Goal: Task Accomplishment & Management: Use online tool/utility

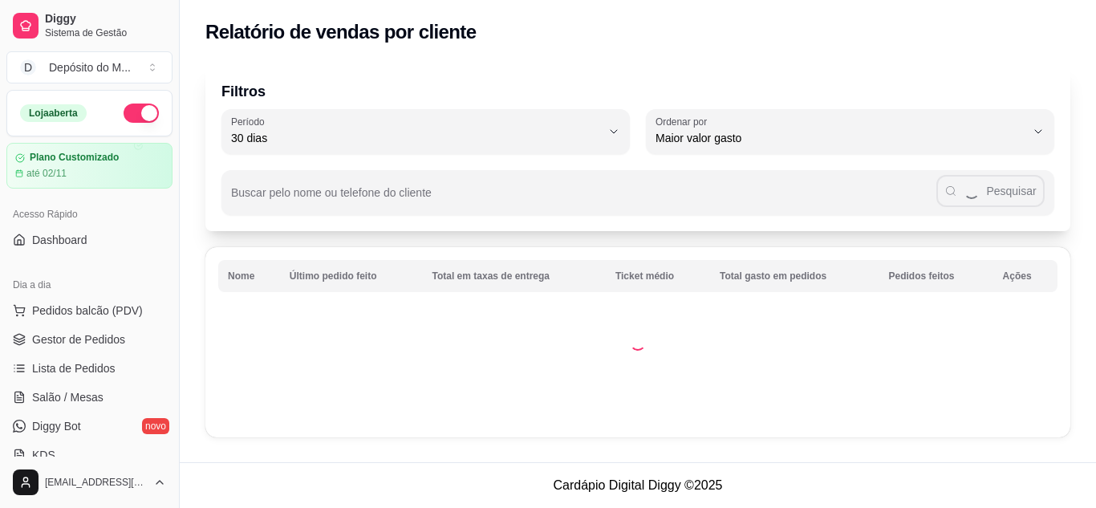
select select "30"
select select "HIGHEST_TOTAL_SPENT_WITH_ORDERS"
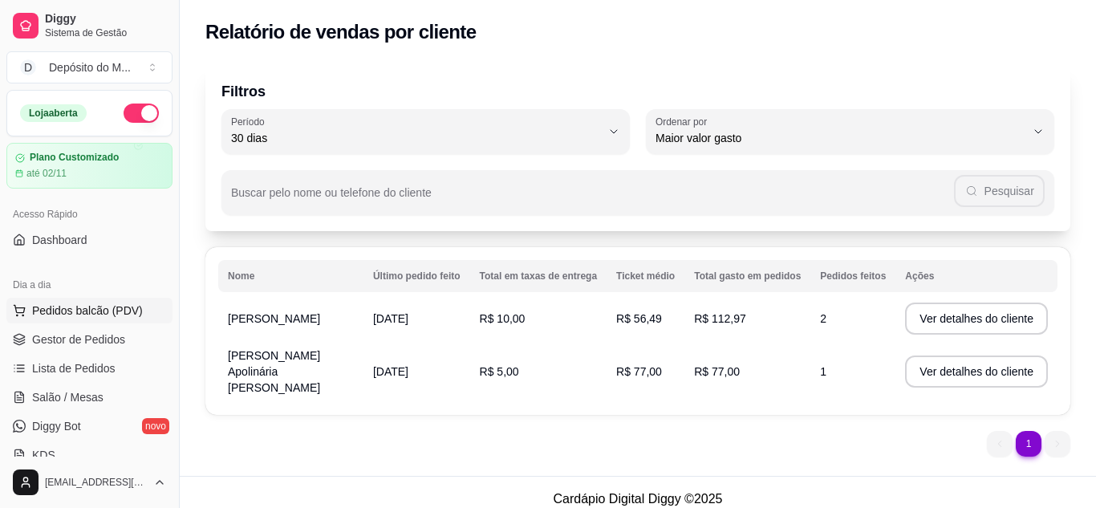
click at [87, 310] on span "Pedidos balcão (PDV)" at bounding box center [87, 310] width 111 height 16
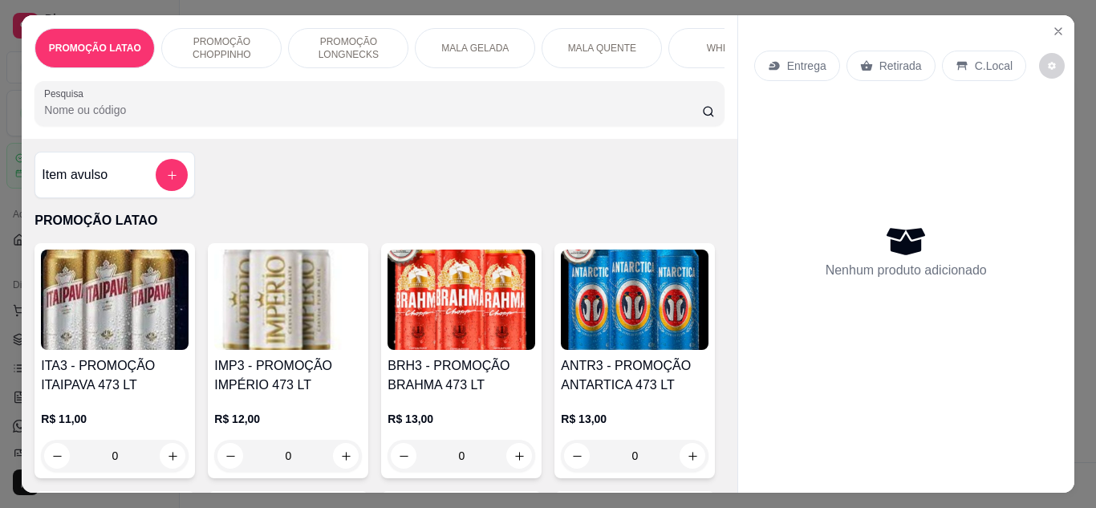
scroll to position [72, 0]
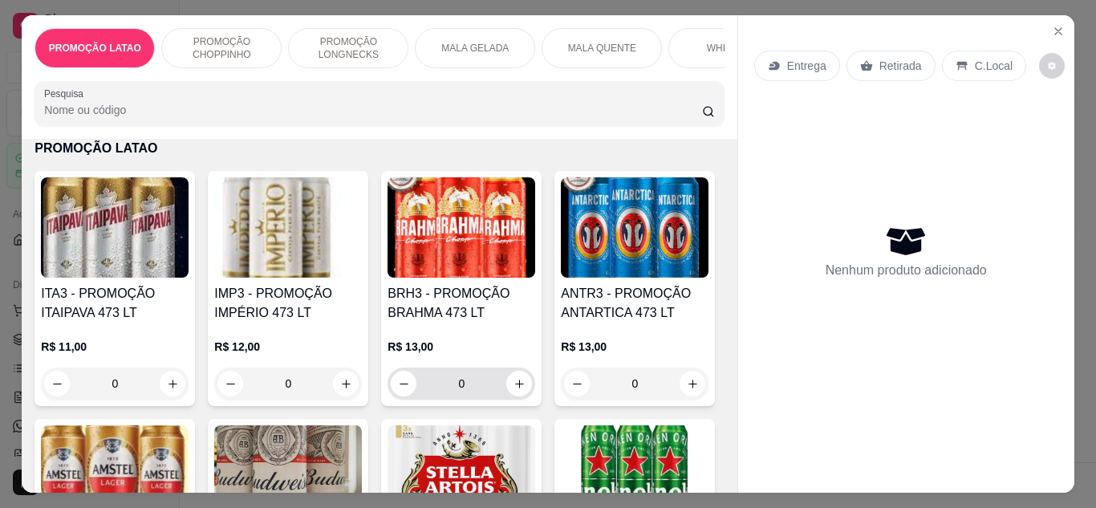
click at [462, 391] on input "0" at bounding box center [461, 383] width 90 height 32
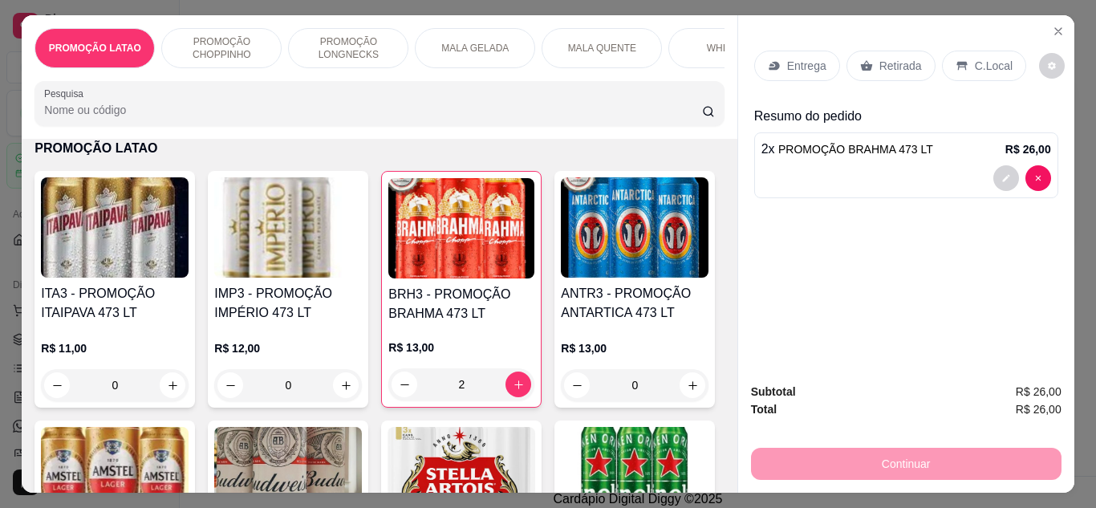
type input "2"
click at [897, 63] on p "Retirada" at bounding box center [900, 66] width 43 height 16
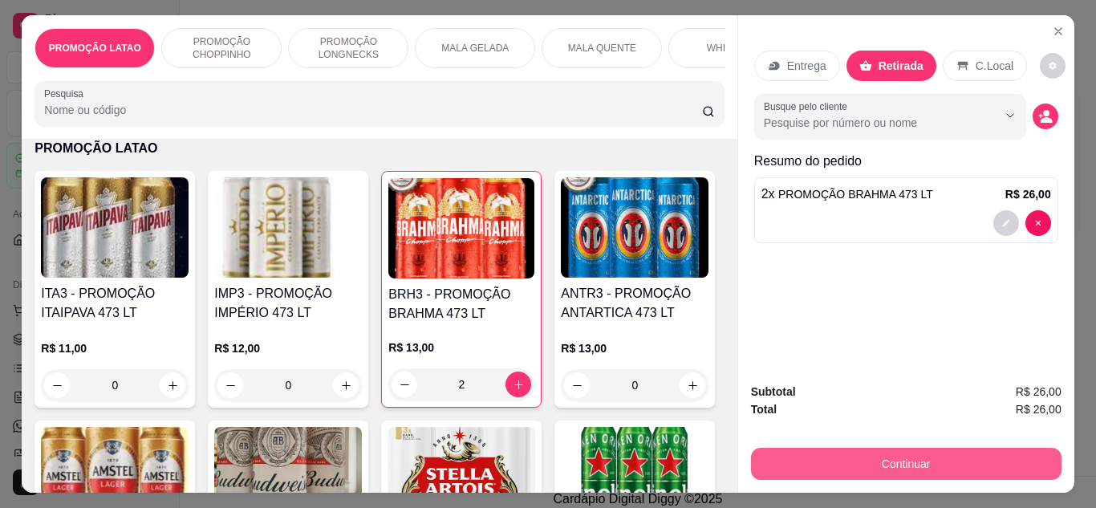
click at [927, 448] on button "Continuar" at bounding box center [906, 464] width 310 height 32
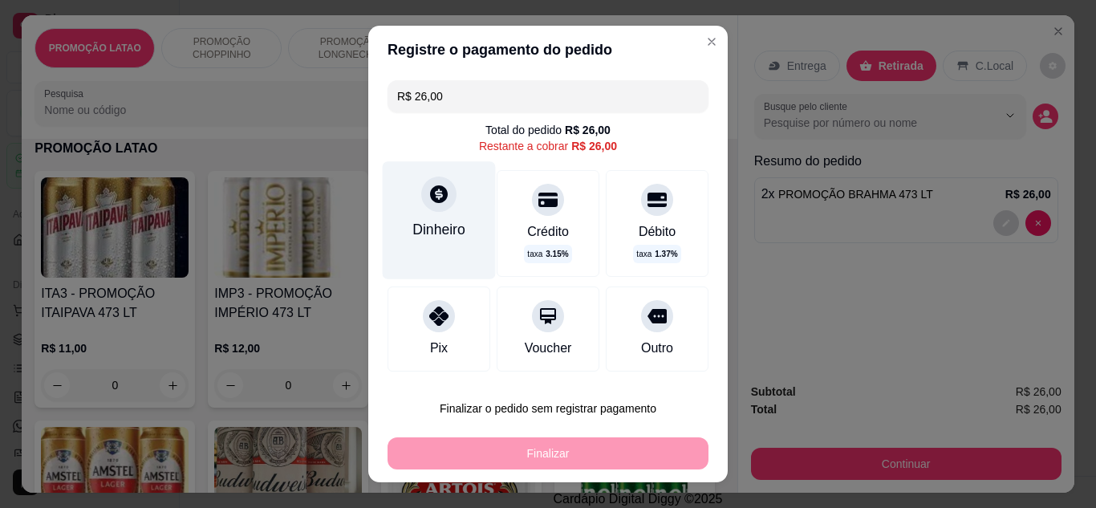
click at [413, 225] on div "Dinheiro" at bounding box center [438, 229] width 53 height 21
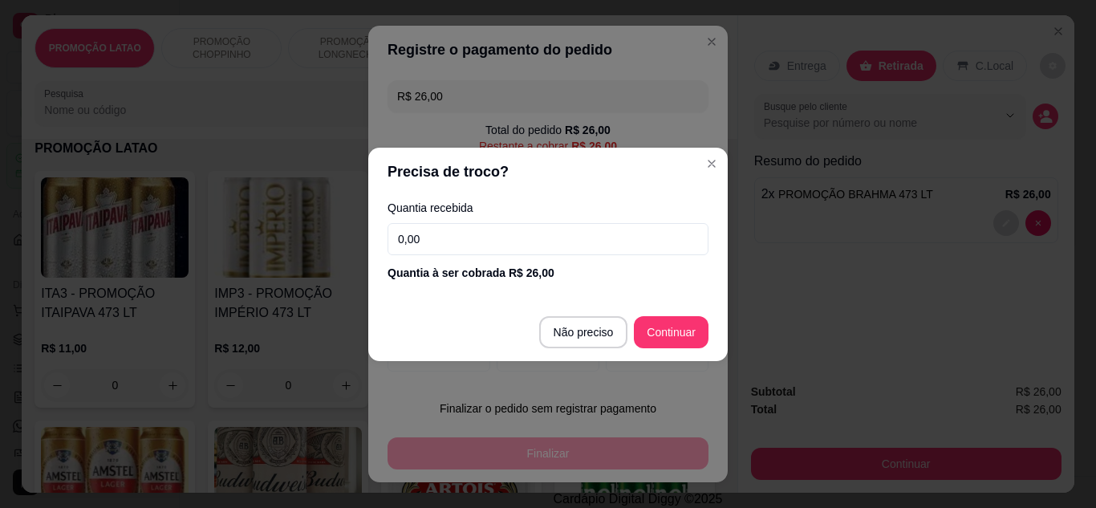
click at [466, 242] on input "0,00" at bounding box center [548, 239] width 321 height 32
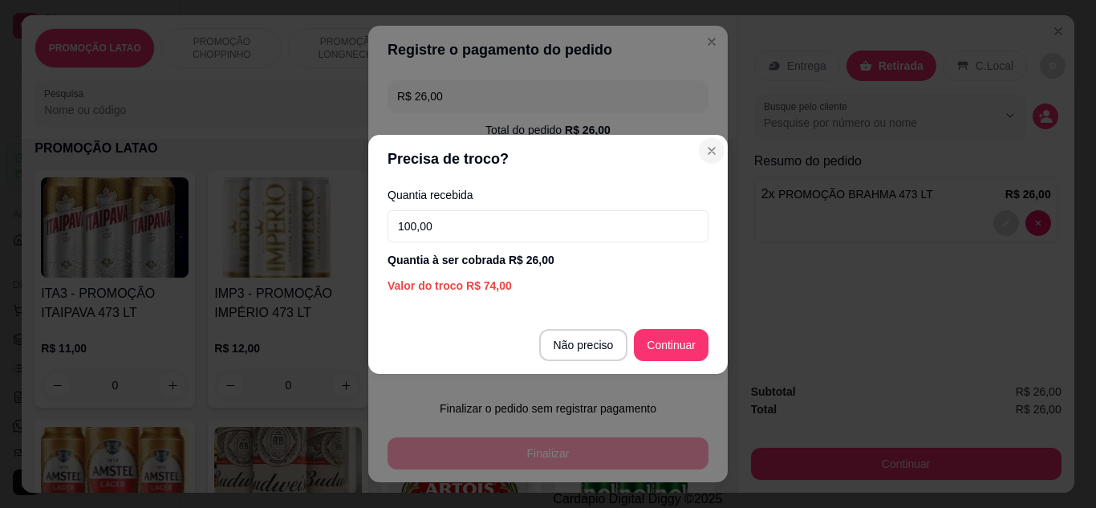
type input "100,00"
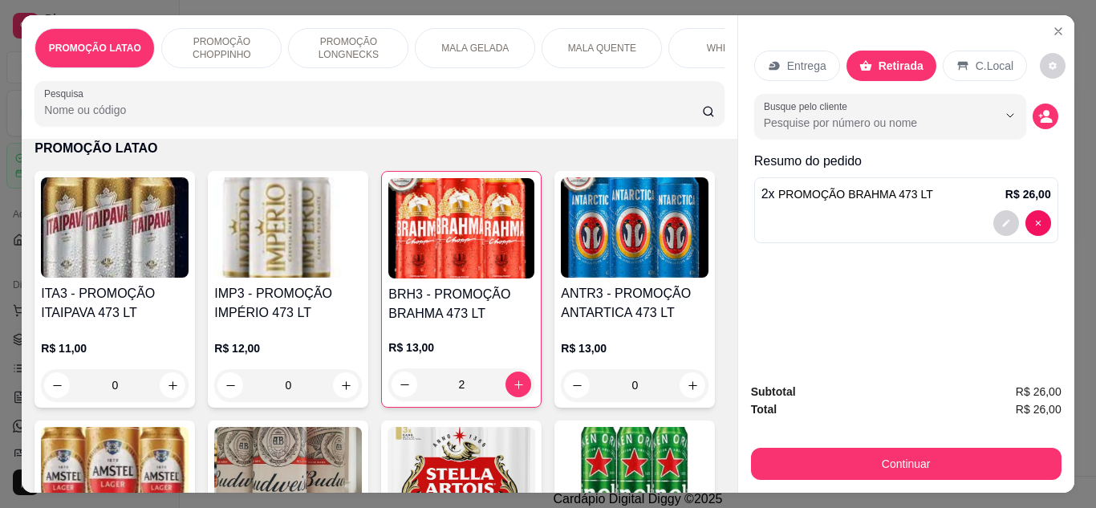
scroll to position [175, 0]
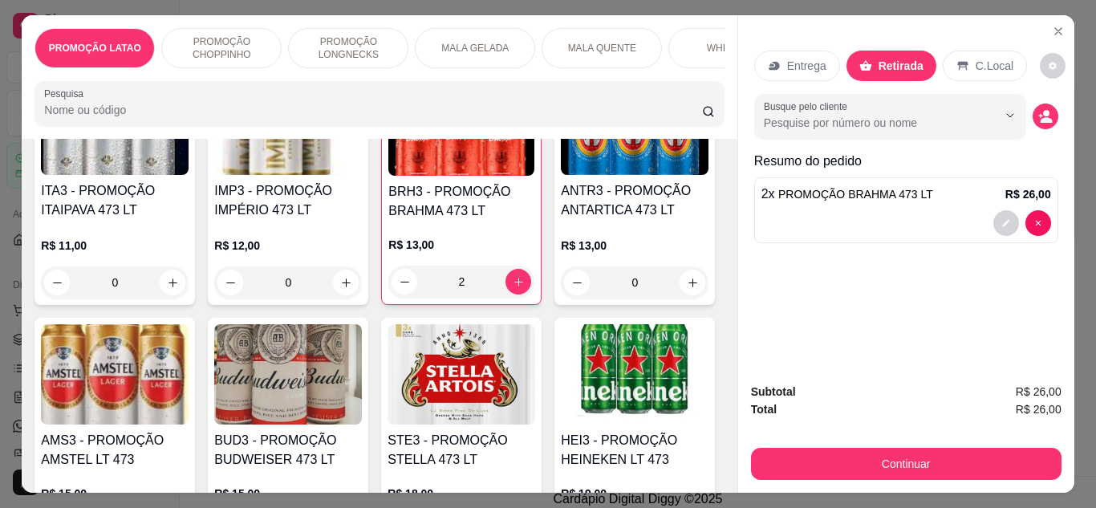
click at [465, 282] on input "2" at bounding box center [461, 282] width 88 height 32
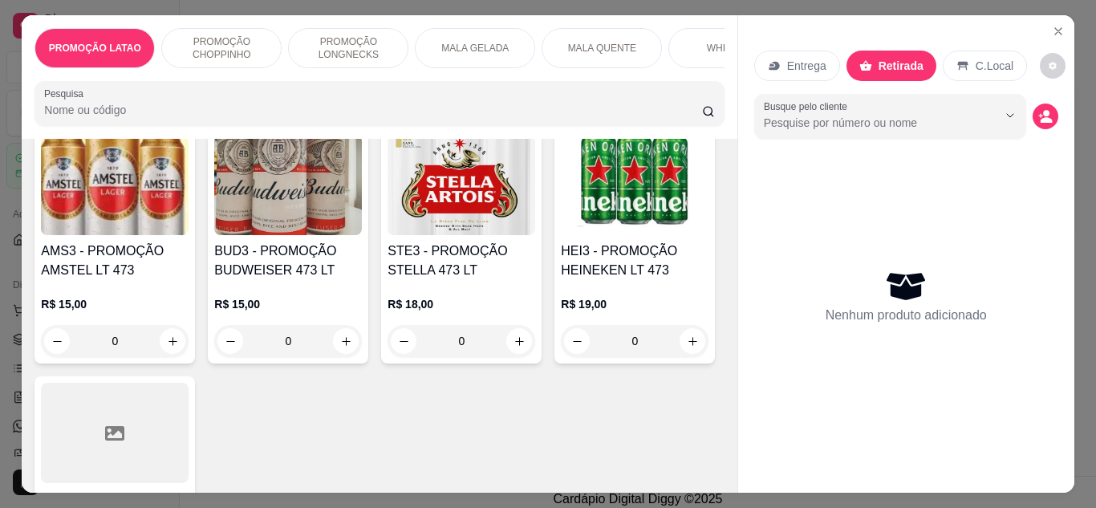
scroll to position [361, 0]
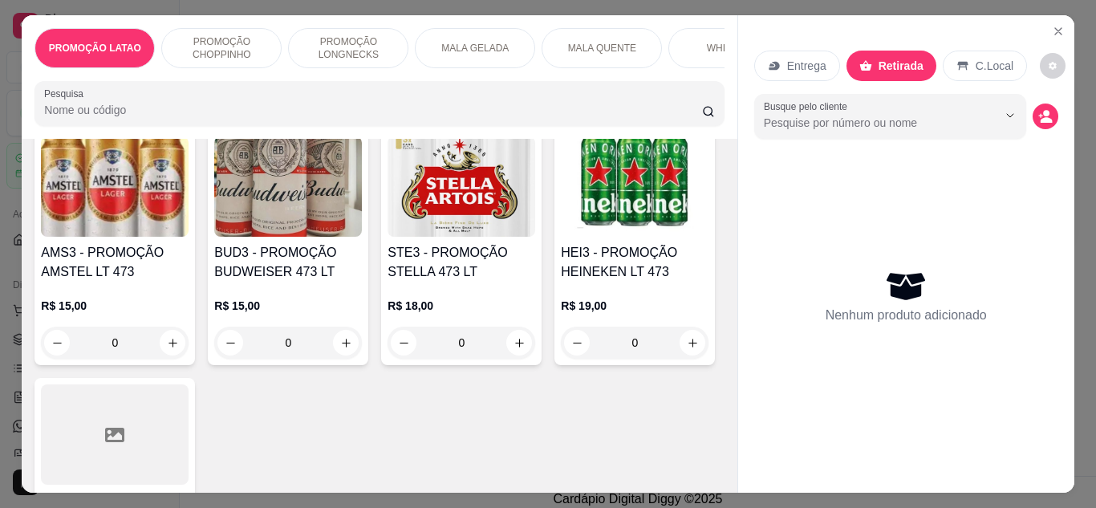
type input "0"
click at [590, 111] on input "0" at bounding box center [635, 95] width 90 height 32
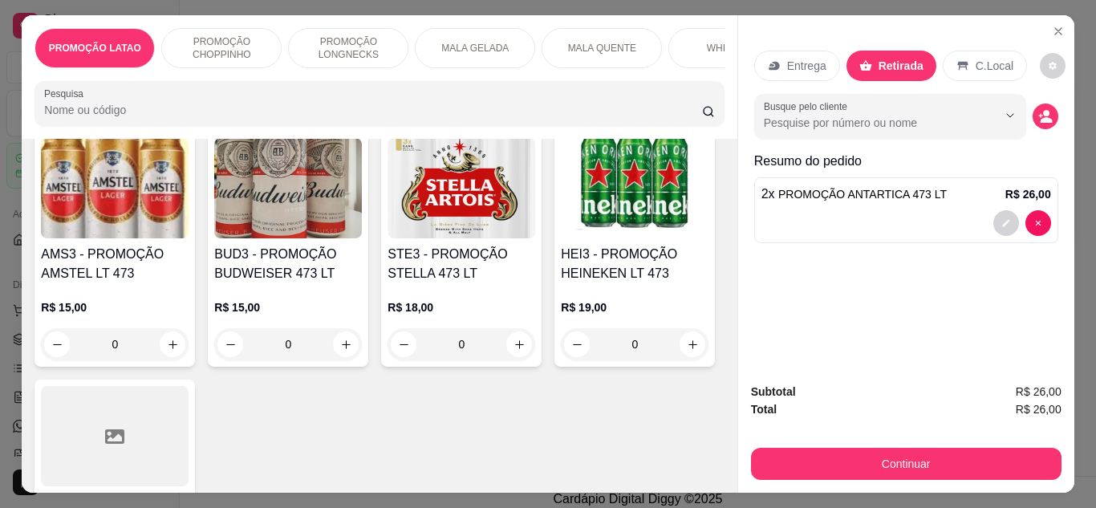
scroll to position [362, 0]
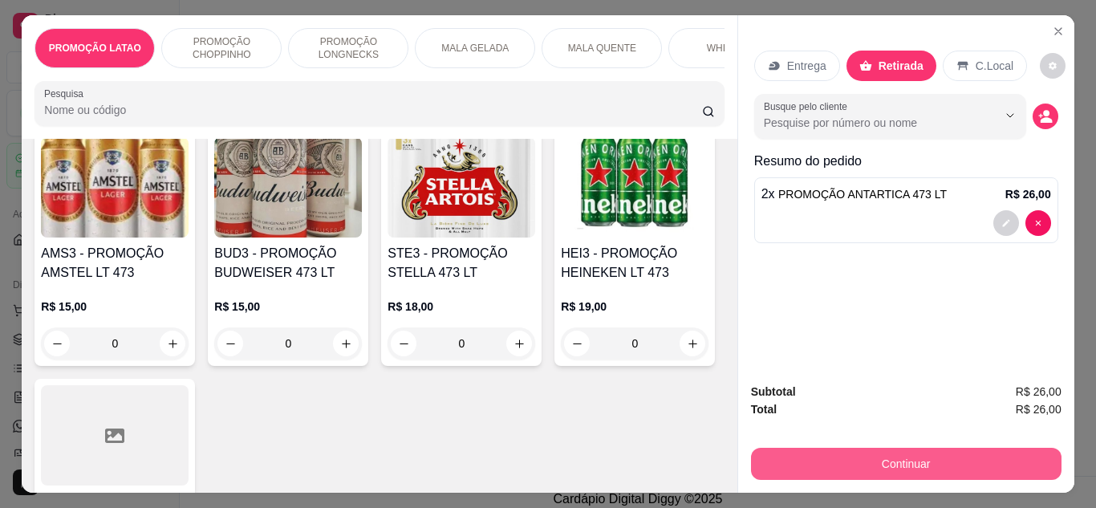
type input "2"
click at [895, 456] on button "Continuar" at bounding box center [905, 463] width 301 height 31
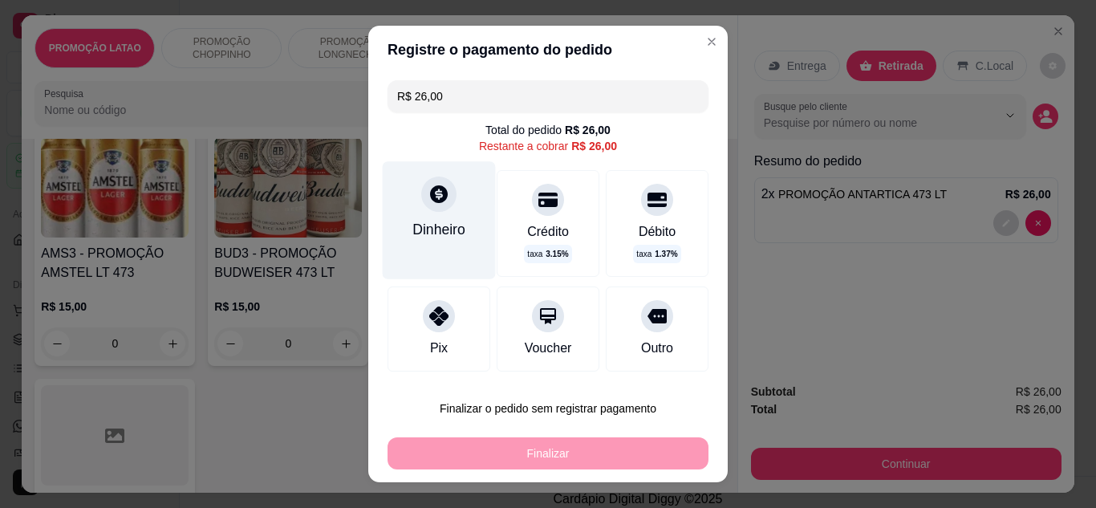
click at [443, 263] on div "Dinheiro" at bounding box center [439, 219] width 113 height 117
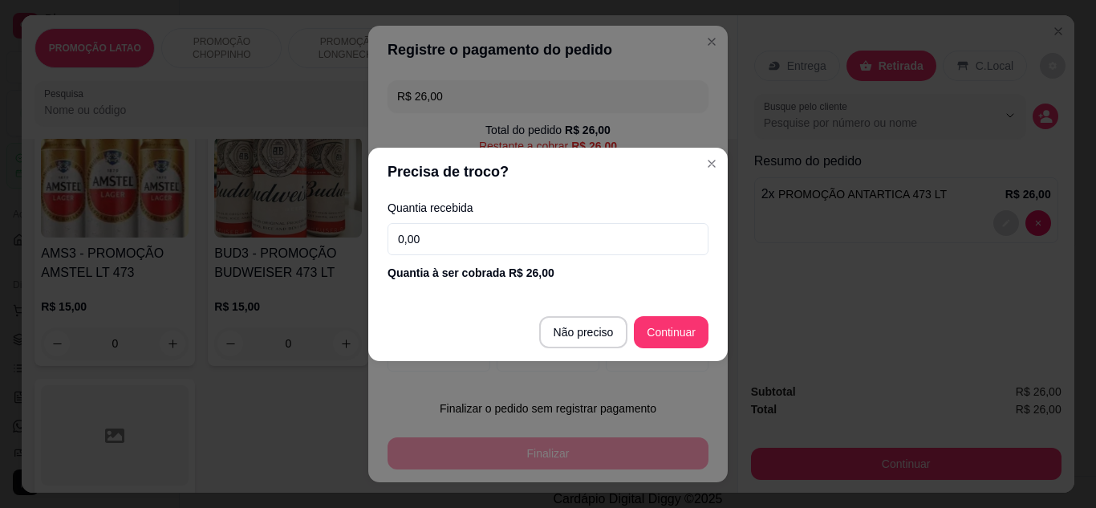
click at [454, 248] on input "0,00" at bounding box center [548, 239] width 321 height 32
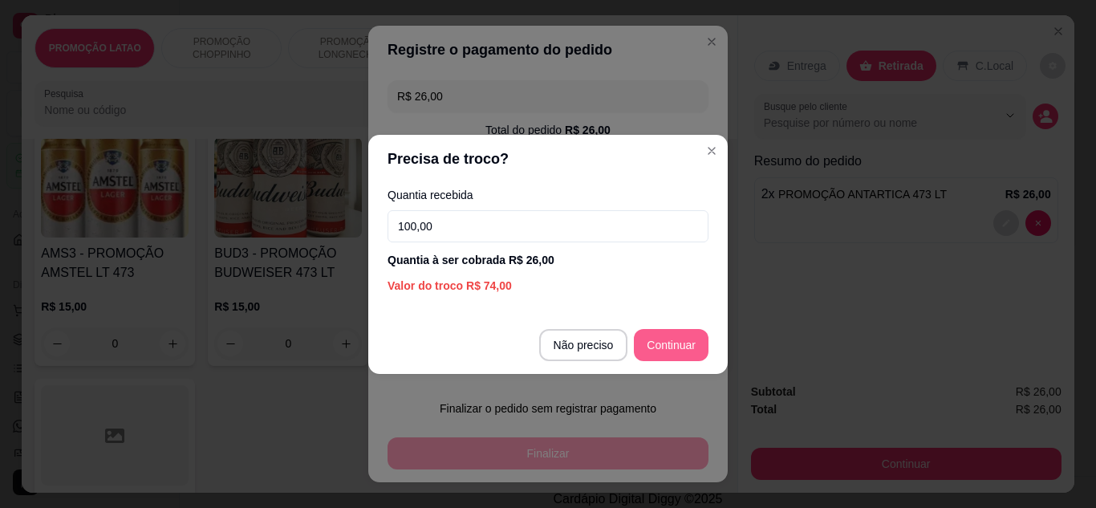
type input "100,00"
type input "R$ 0,00"
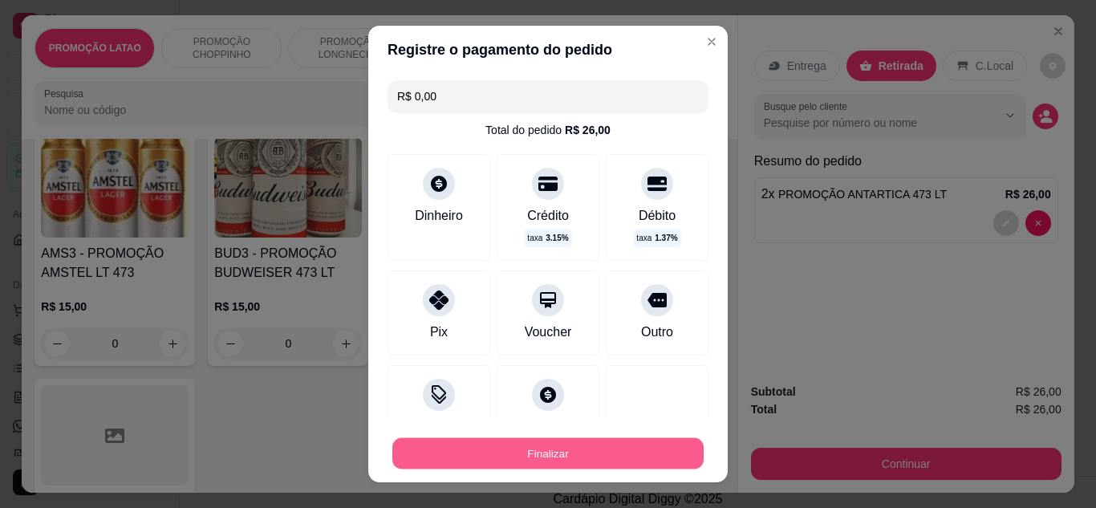
click at [638, 465] on button "Finalizar" at bounding box center [547, 453] width 311 height 31
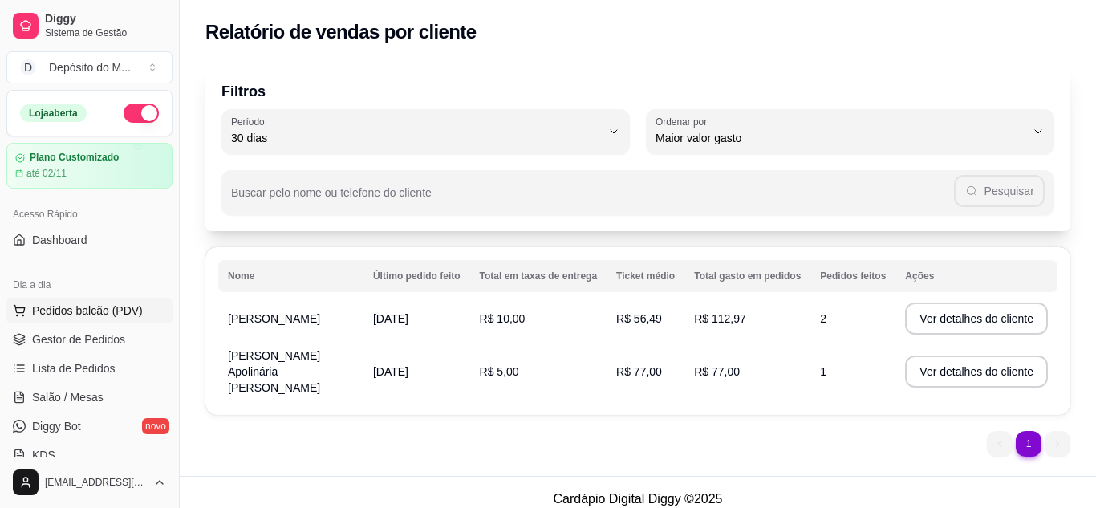
click at [105, 308] on span "Pedidos balcão (PDV)" at bounding box center [87, 310] width 111 height 16
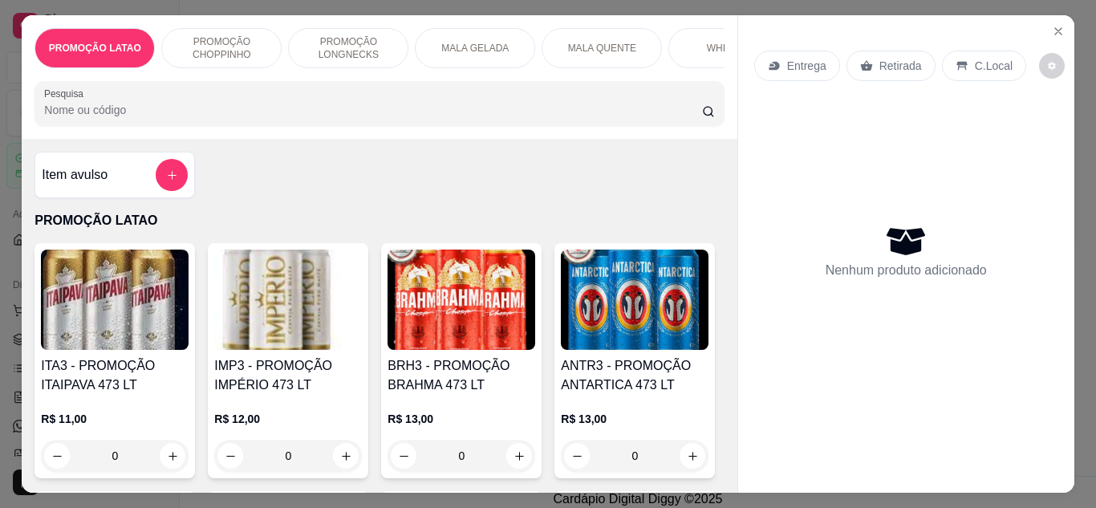
click at [684, 61] on div "WHISKYS" at bounding box center [728, 48] width 120 height 40
click at [684, 87] on div at bounding box center [379, 103] width 670 height 32
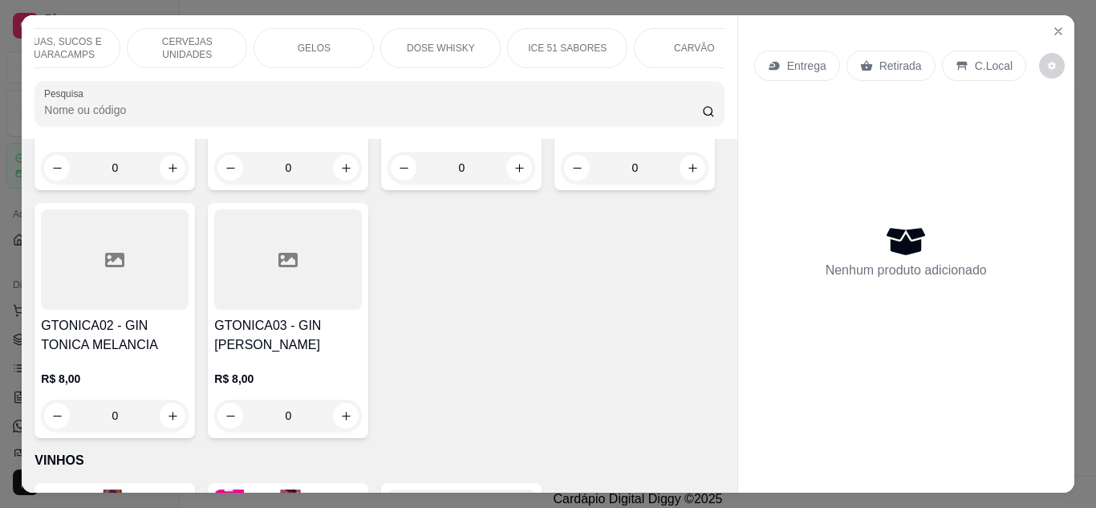
scroll to position [0, 2093]
click at [540, 30] on div "Sedas" at bounding box center [537, 48] width 120 height 40
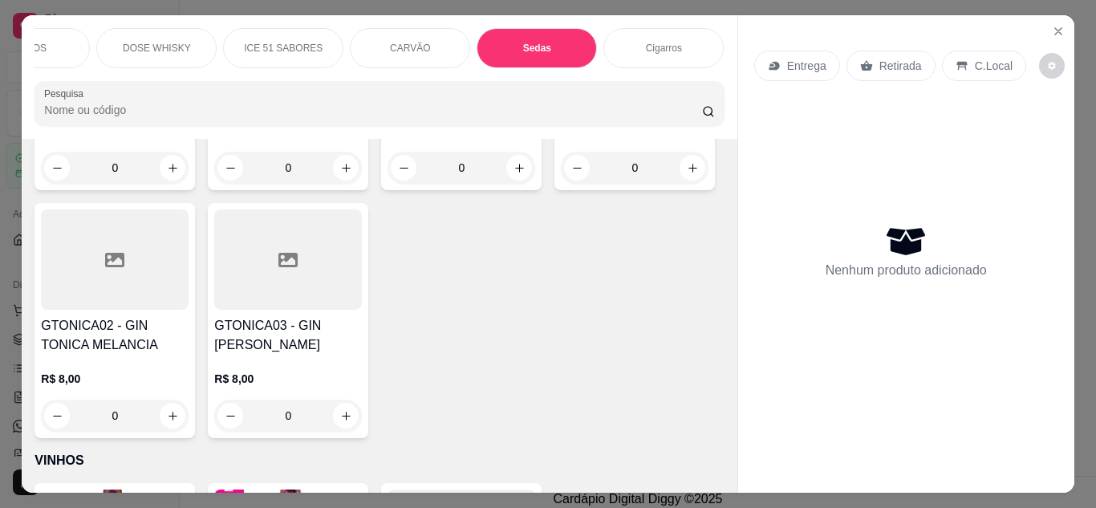
scroll to position [43, 0]
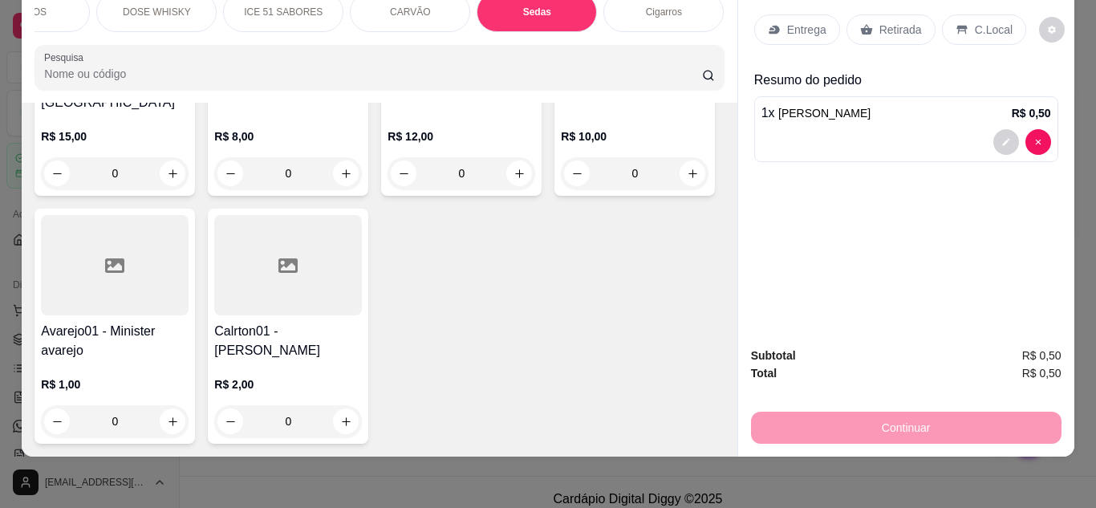
type input "1"
click at [880, 22] on p "Retirada" at bounding box center [900, 30] width 43 height 16
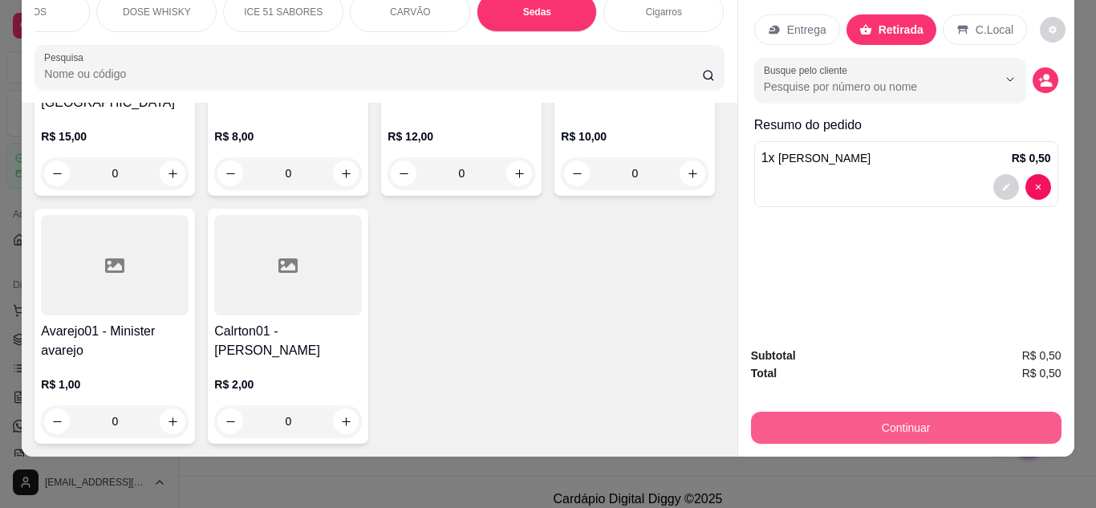
click at [944, 412] on button "Continuar" at bounding box center [906, 428] width 310 height 32
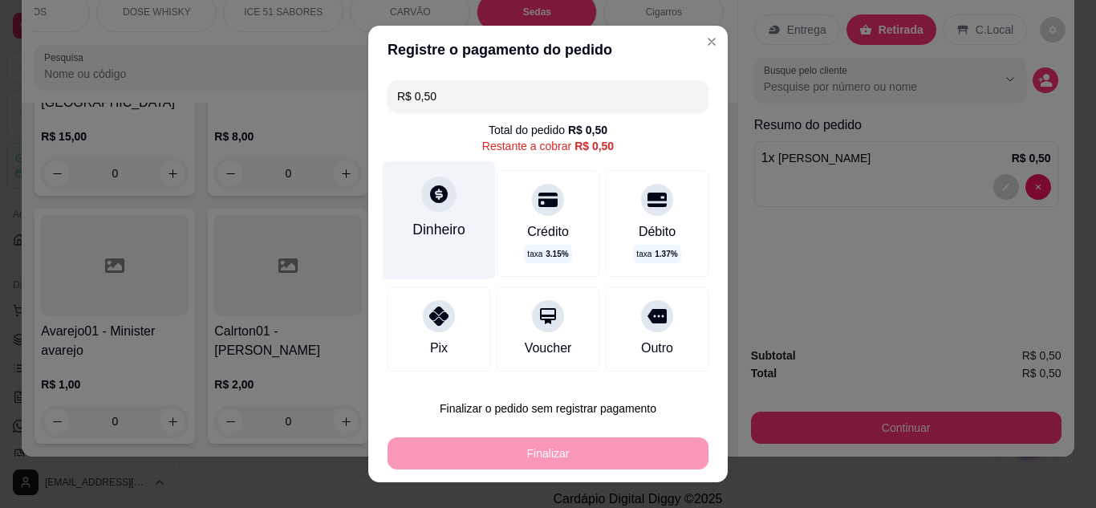
click at [433, 248] on div "Dinheiro" at bounding box center [439, 219] width 113 height 117
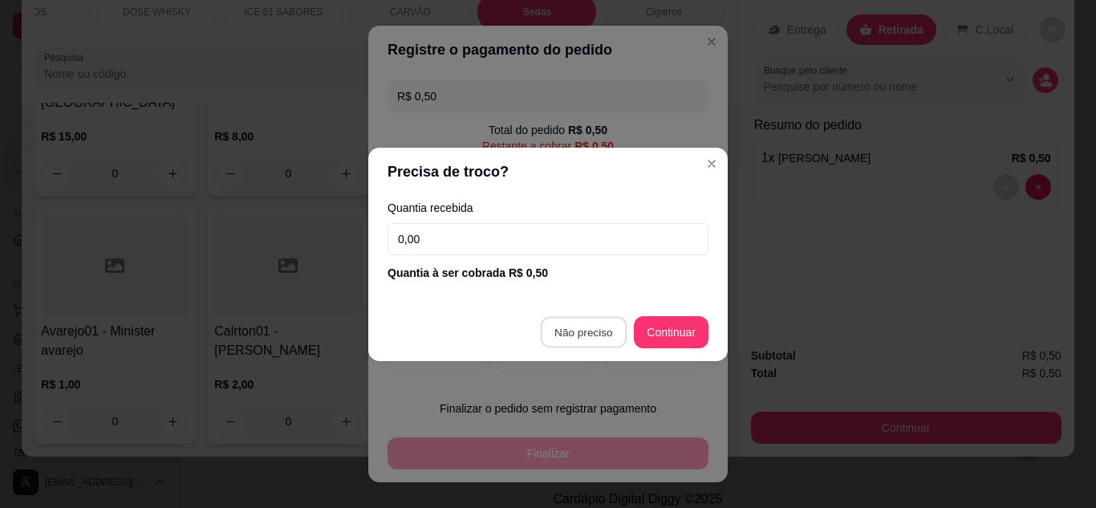
type input "R$ 0,00"
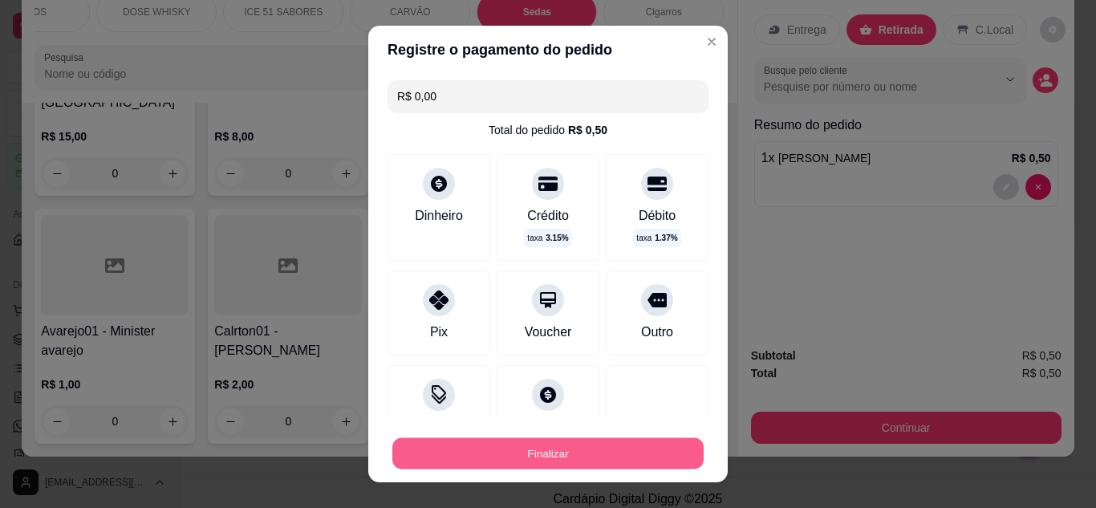
click at [595, 450] on button "Finalizar" at bounding box center [547, 453] width 311 height 31
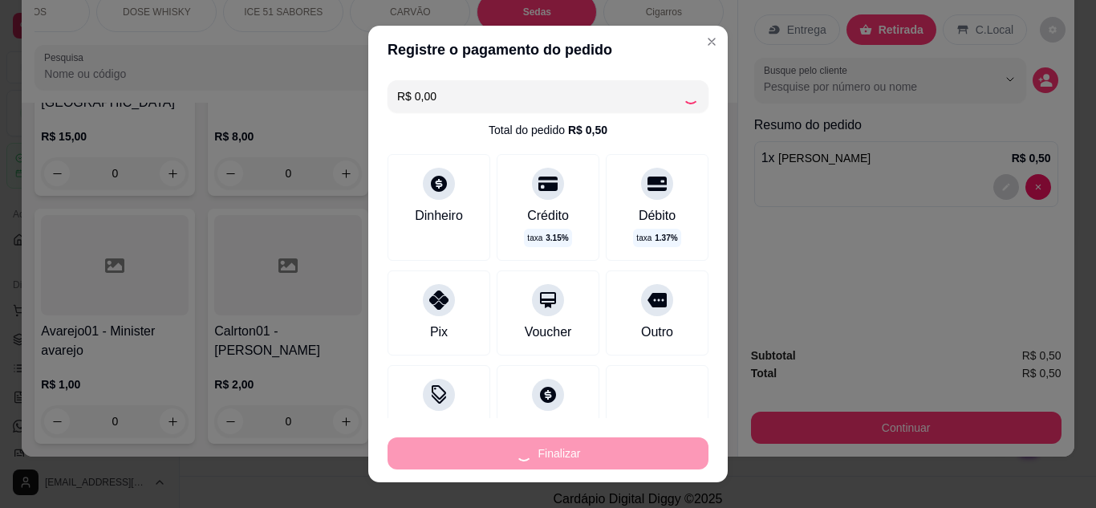
type input "0"
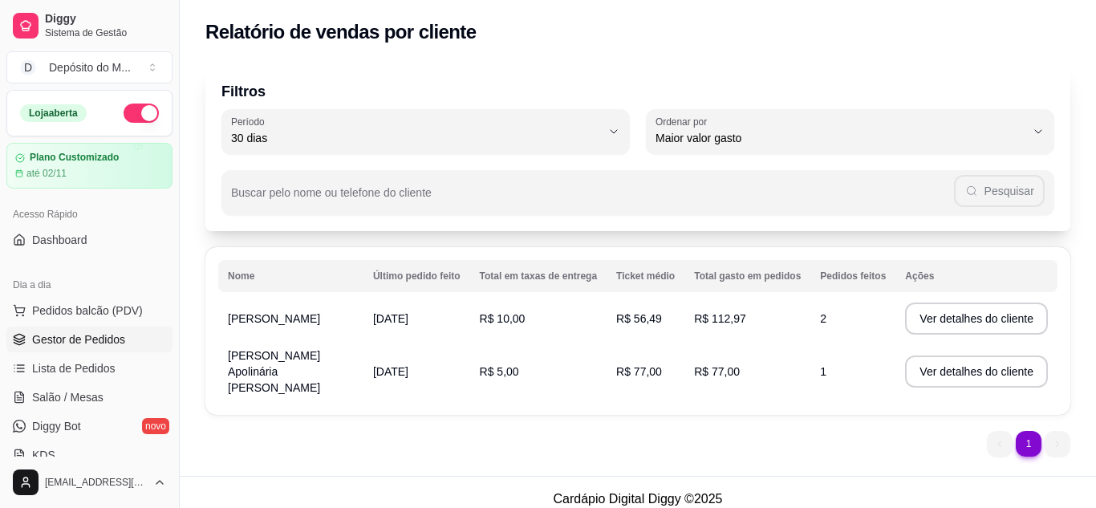
click at [103, 335] on span "Gestor de Pedidos" at bounding box center [78, 339] width 93 height 16
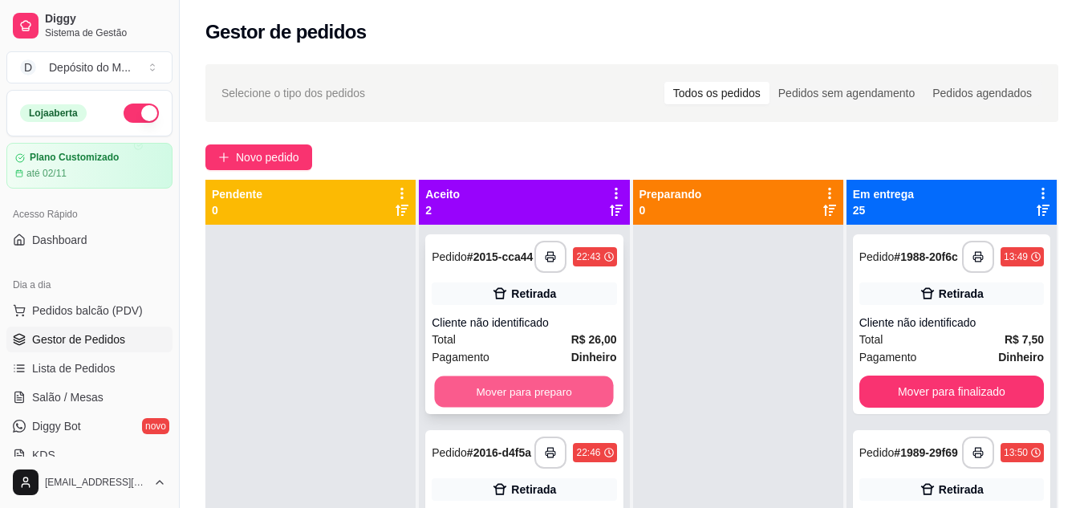
click at [554, 382] on button "Mover para preparo" at bounding box center [524, 391] width 179 height 31
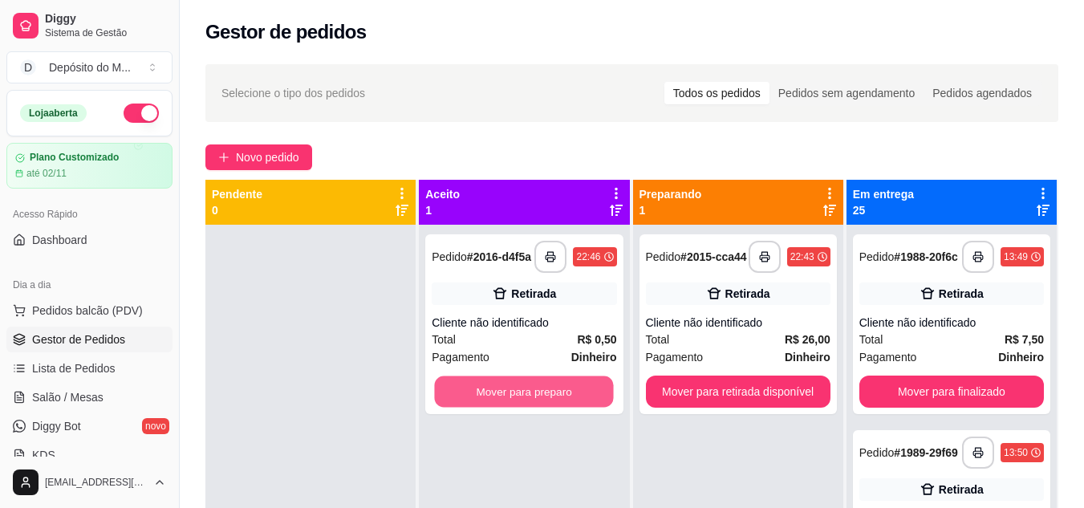
click at [554, 382] on button "Mover para preparo" at bounding box center [524, 391] width 179 height 31
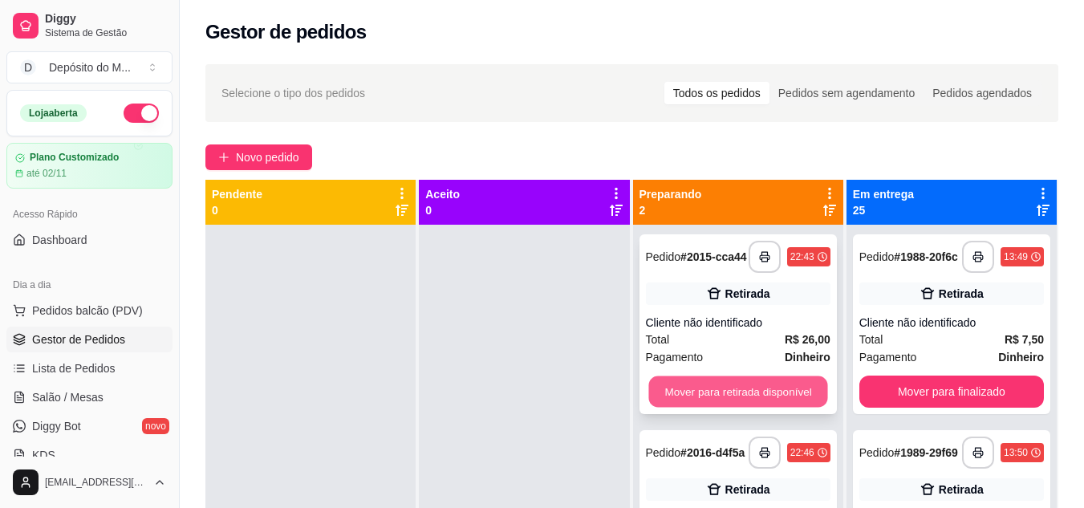
click at [777, 383] on button "Mover para retirada disponível" at bounding box center [737, 391] width 179 height 31
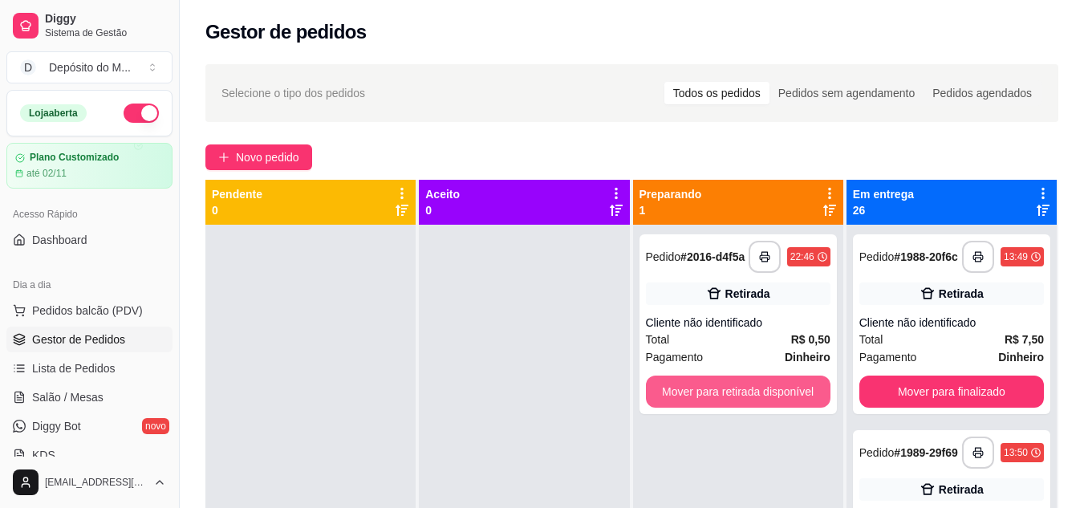
click at [777, 383] on button "Mover para retirada disponível" at bounding box center [738, 391] width 185 height 32
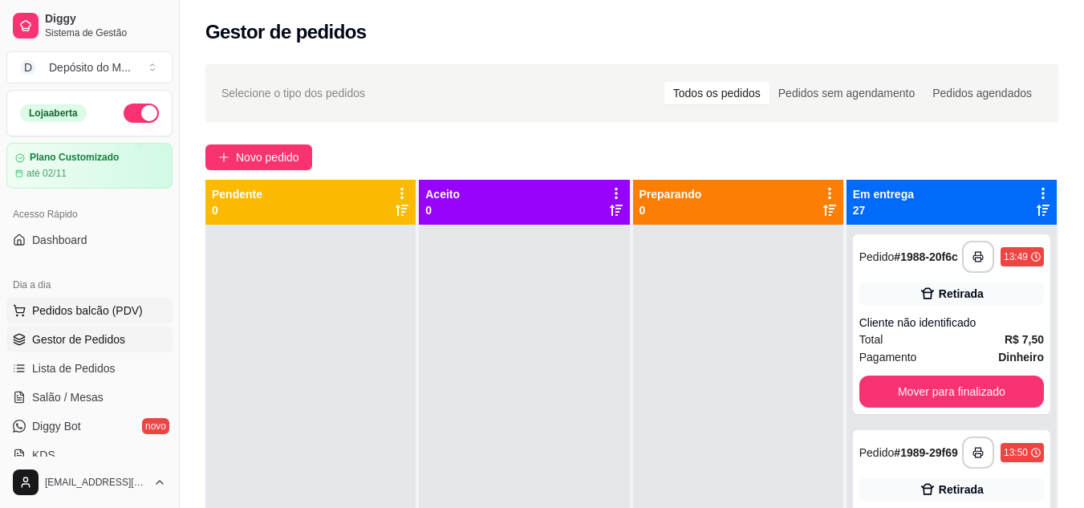
click at [63, 315] on span "Pedidos balcão (PDV)" at bounding box center [87, 310] width 111 height 16
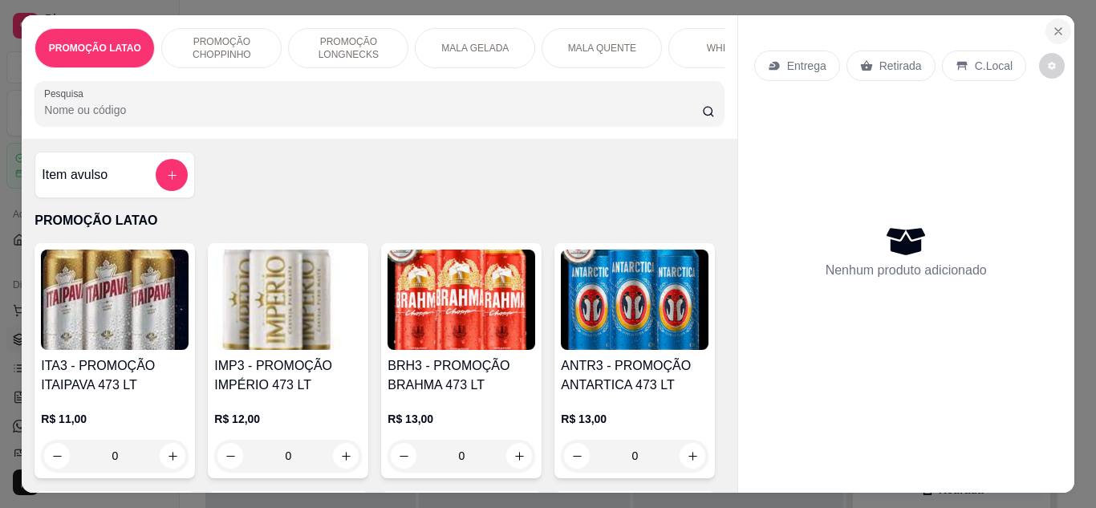
click at [1051, 34] on button "Close" at bounding box center [1058, 31] width 26 height 26
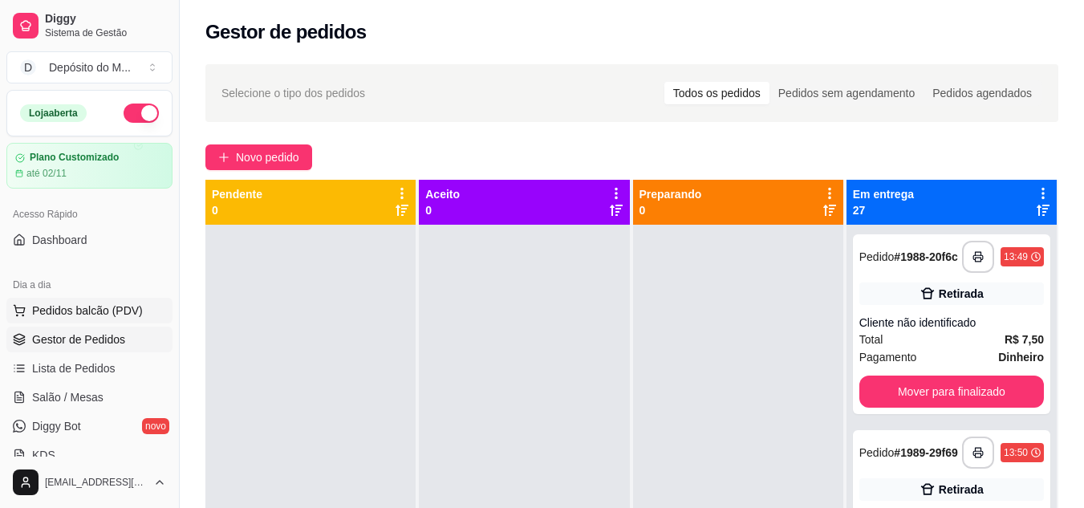
click at [76, 312] on span "Pedidos balcão (PDV)" at bounding box center [87, 310] width 111 height 16
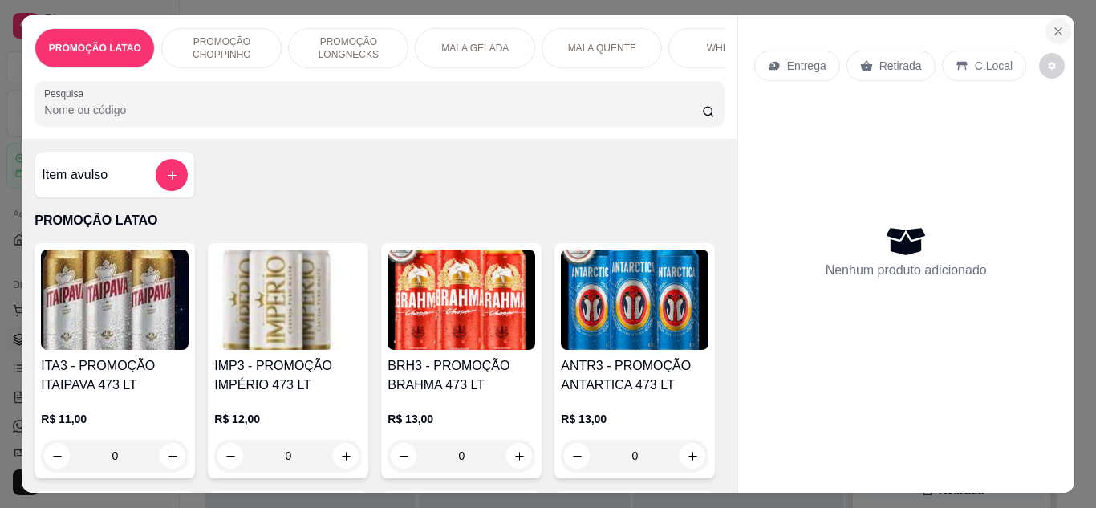
click at [1055, 25] on icon "Close" at bounding box center [1058, 31] width 13 height 13
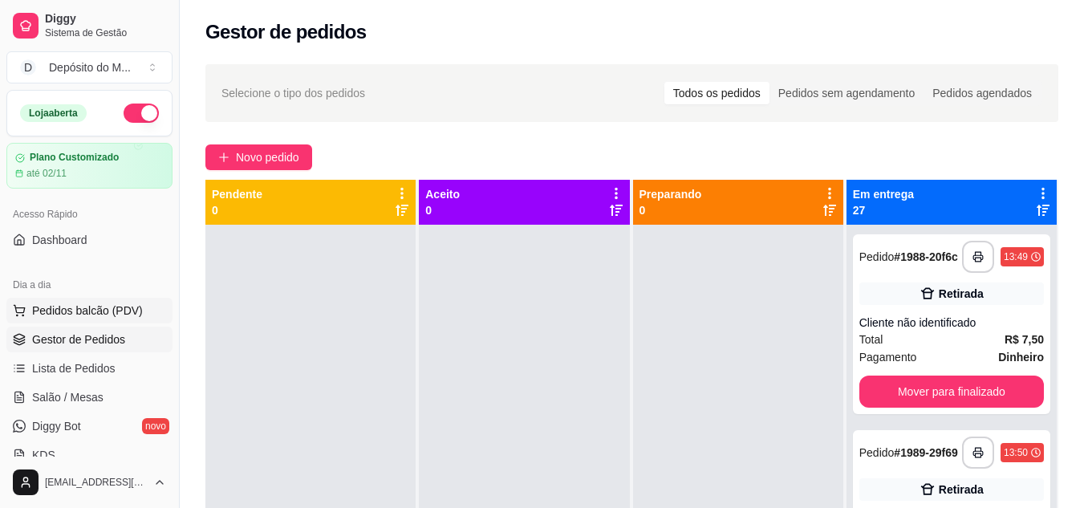
click at [112, 318] on span "Pedidos balcão (PDV)" at bounding box center [87, 310] width 111 height 16
